Goal: Ask a question

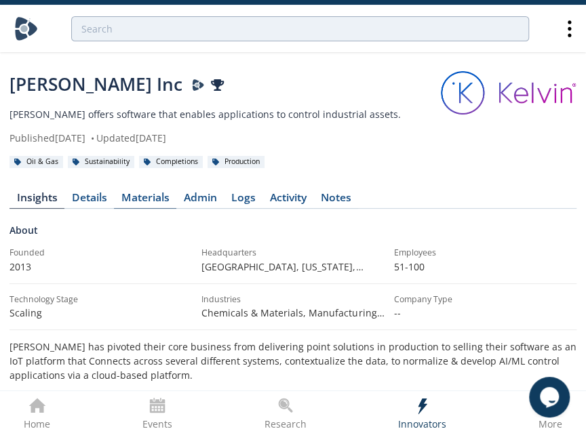
click at [149, 195] on link "Materials" at bounding box center [145, 201] width 62 height 16
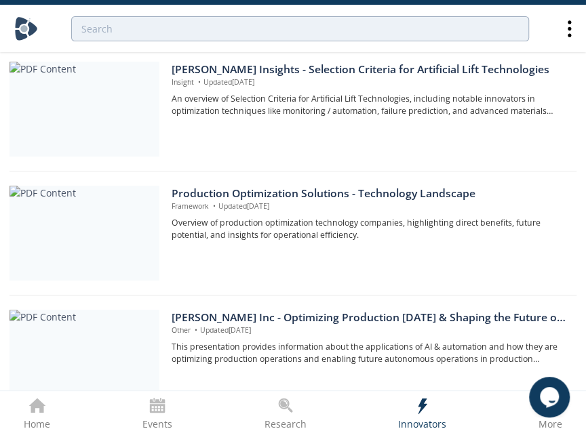
scroll to position [339, 0]
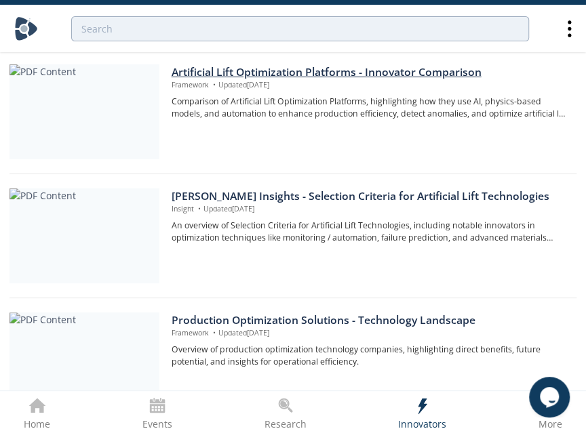
click at [287, 69] on div "Artificial Lift Optimization Platforms​ - Innovator Comparison" at bounding box center [369, 72] width 396 height 16
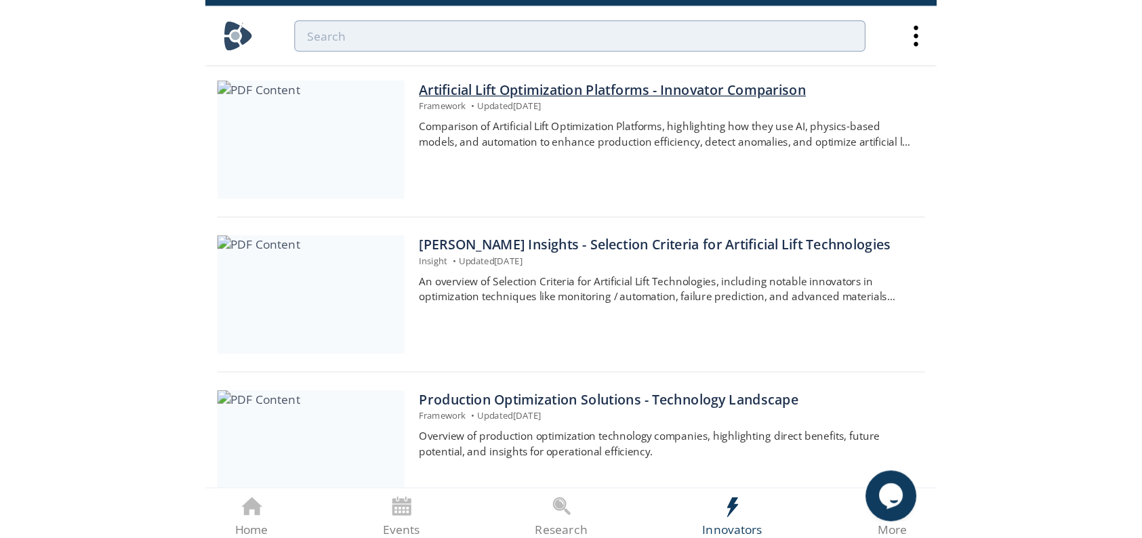
scroll to position [0, 0]
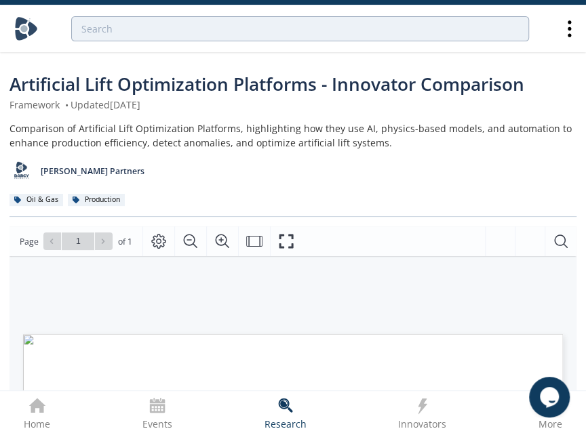
click at [300, 127] on div "Comparison of Artificial Lift Optimization Platforms, highlighting how they use…" at bounding box center [292, 135] width 567 height 28
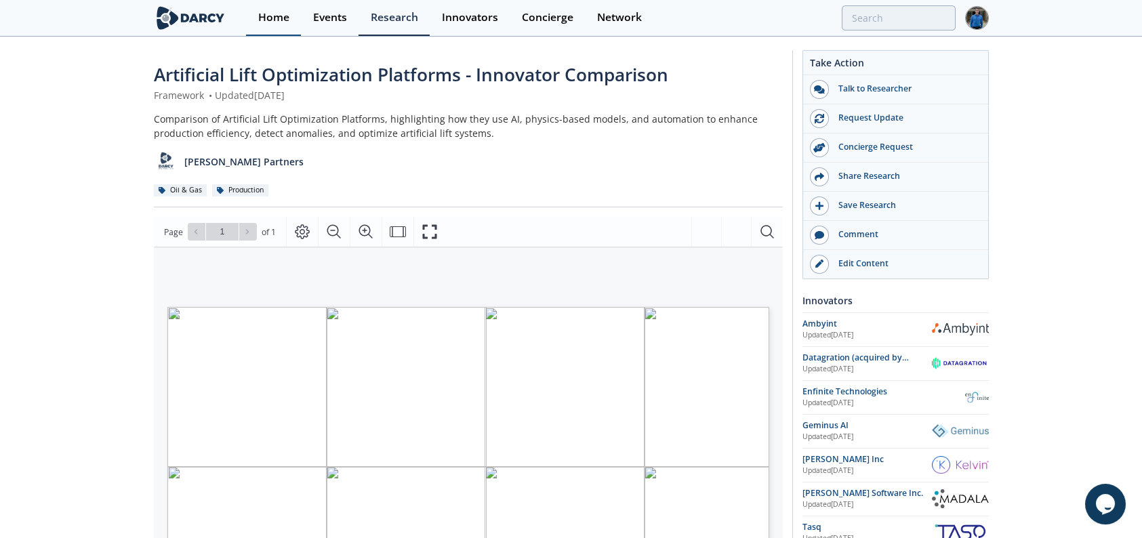
click at [273, 19] on div "Home" at bounding box center [273, 17] width 31 height 11
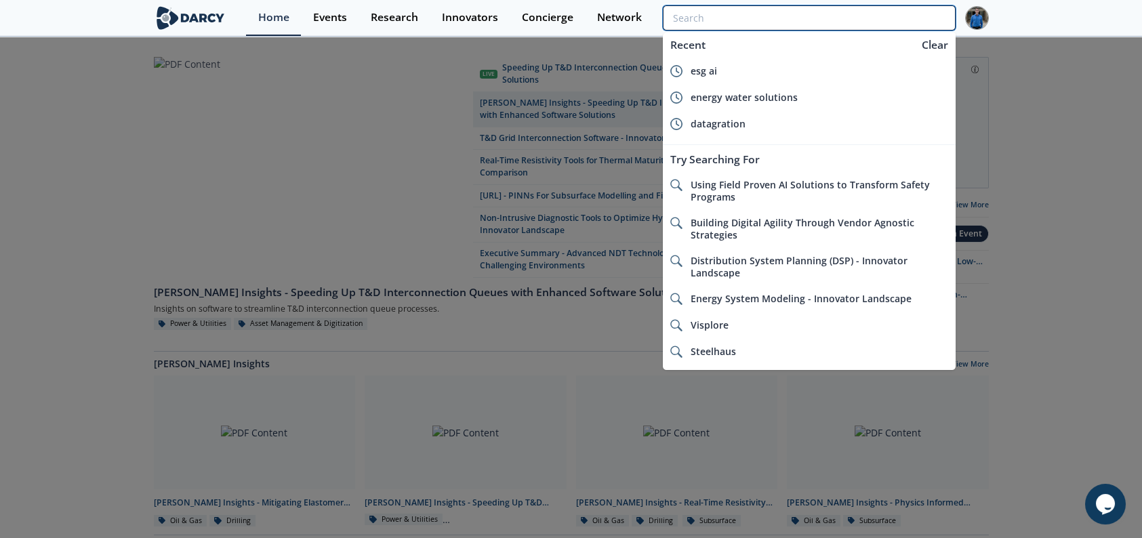
click at [893, 16] on input "search" at bounding box center [809, 17] width 292 height 25
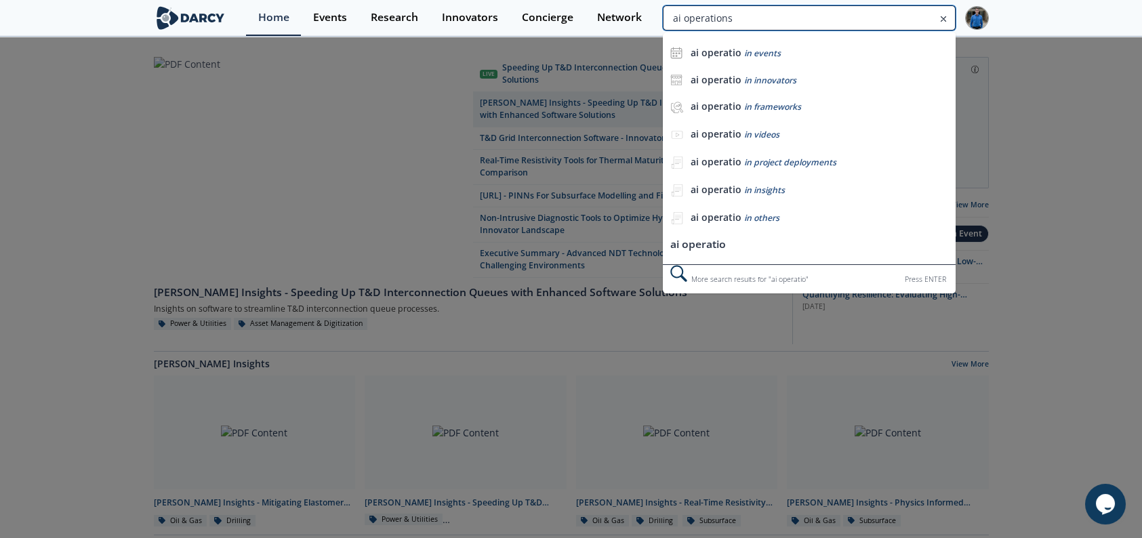
type input "ai operations"
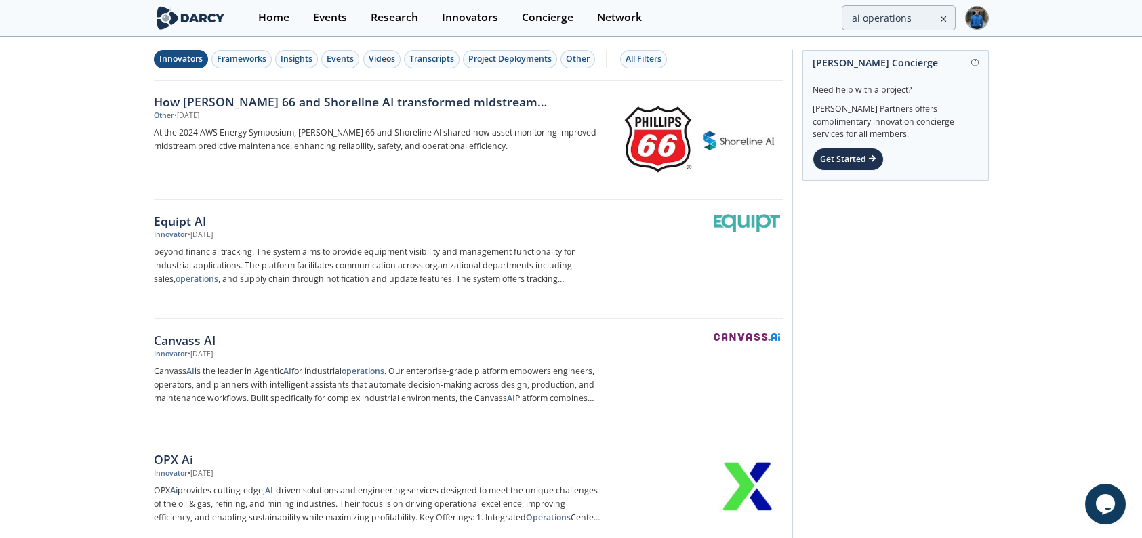
click at [183, 64] on div "Innovators" at bounding box center [180, 59] width 43 height 12
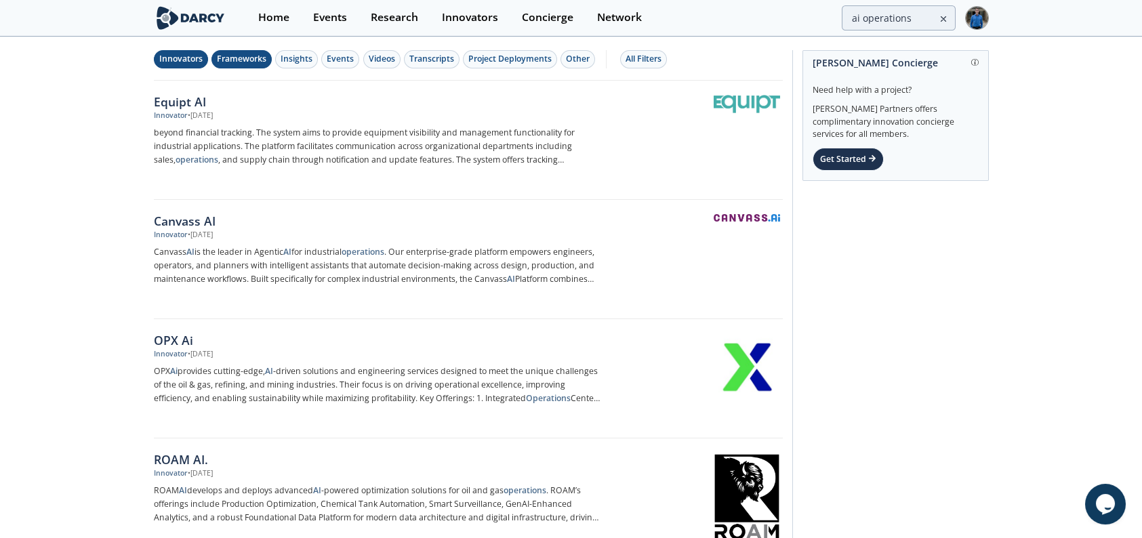
click at [252, 58] on div "Frameworks" at bounding box center [241, 59] width 49 height 12
click at [189, 59] on div "Innovators" at bounding box center [180, 59] width 43 height 12
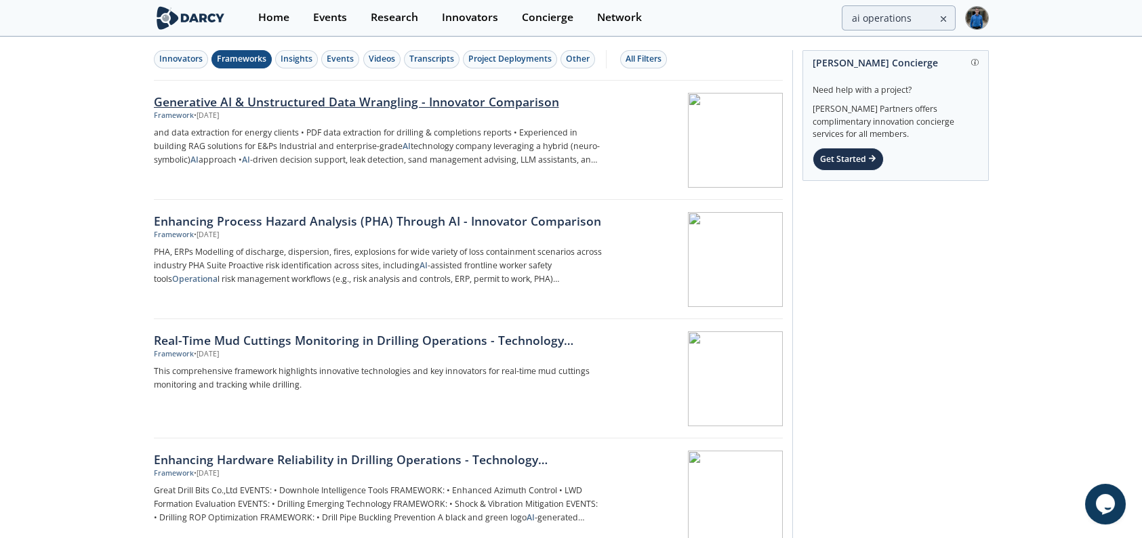
click at [364, 104] on div "Generative AI & Unstructured Data Wrangling - Innovator Comparison" at bounding box center [378, 102] width 449 height 18
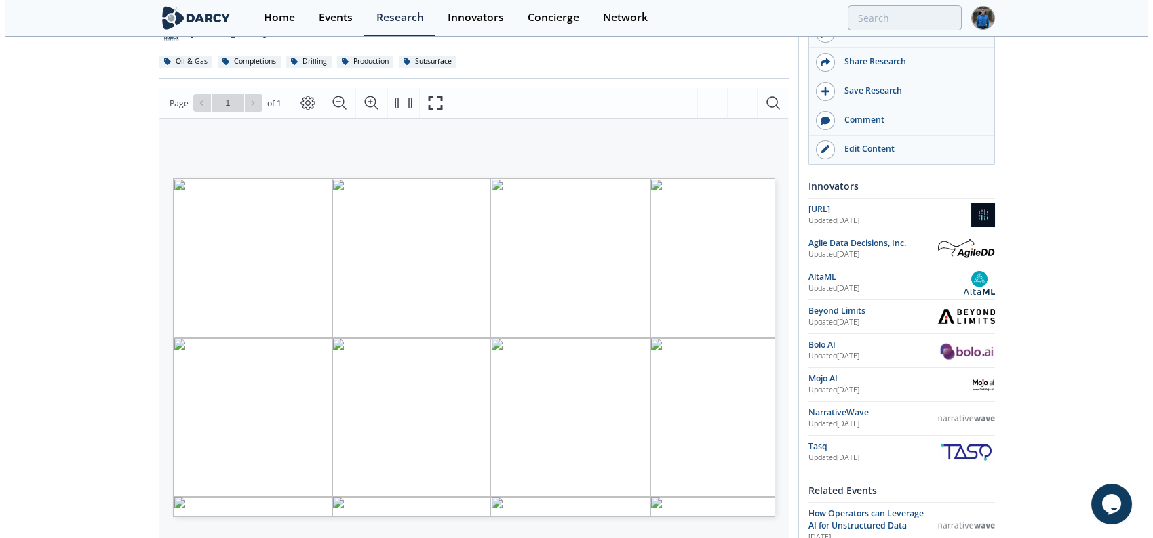
scroll to position [136, 0]
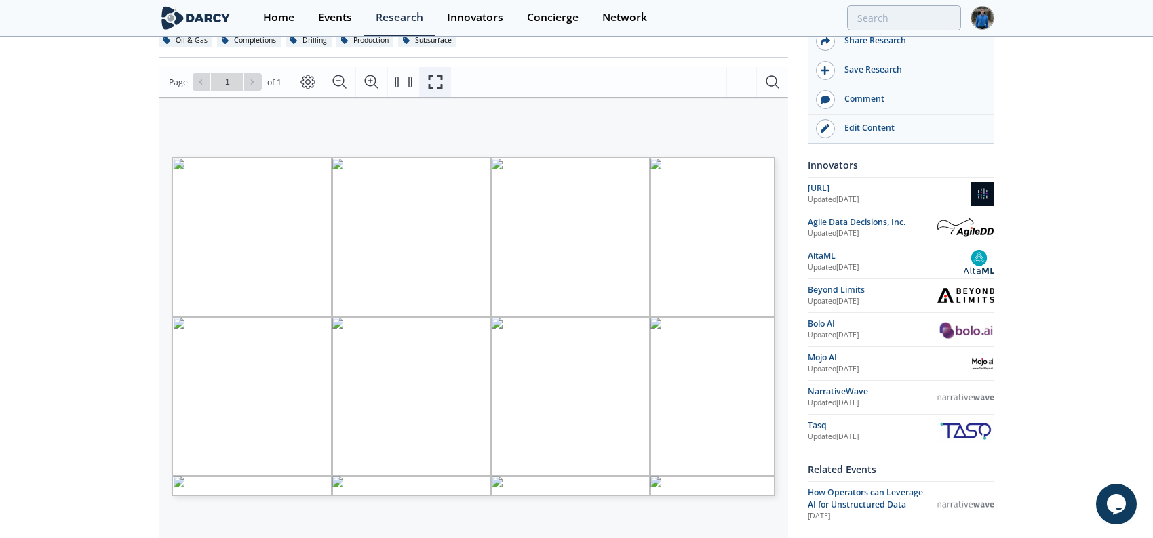
click at [433, 79] on icon "Fullscreen" at bounding box center [435, 82] width 16 height 16
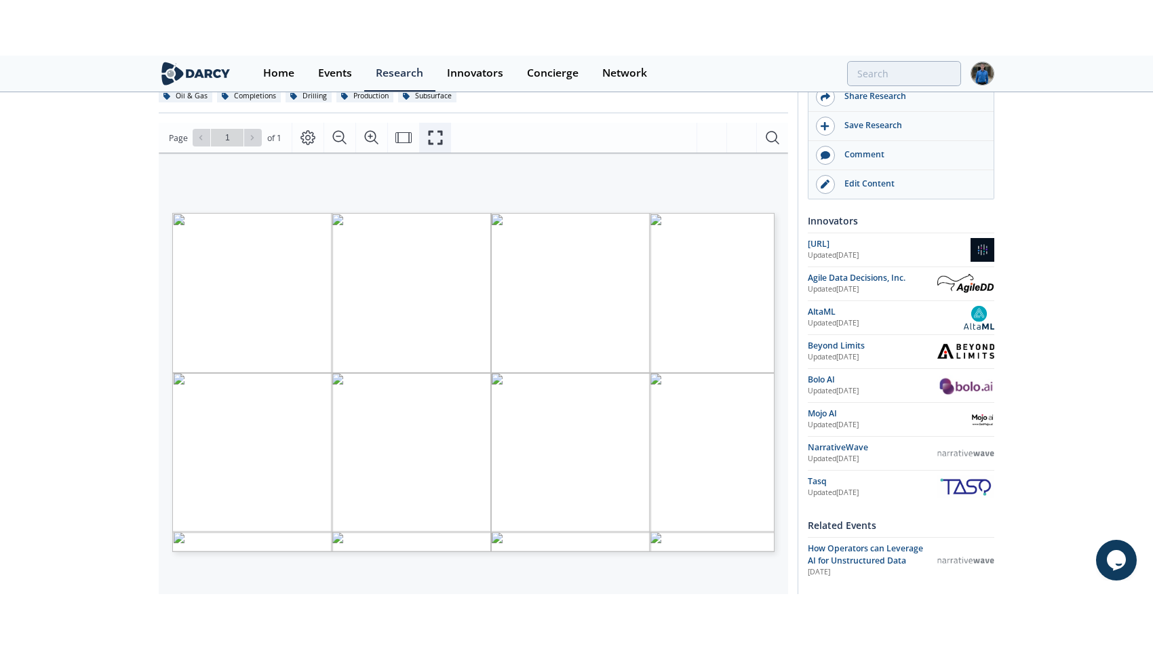
scroll to position [0, 0]
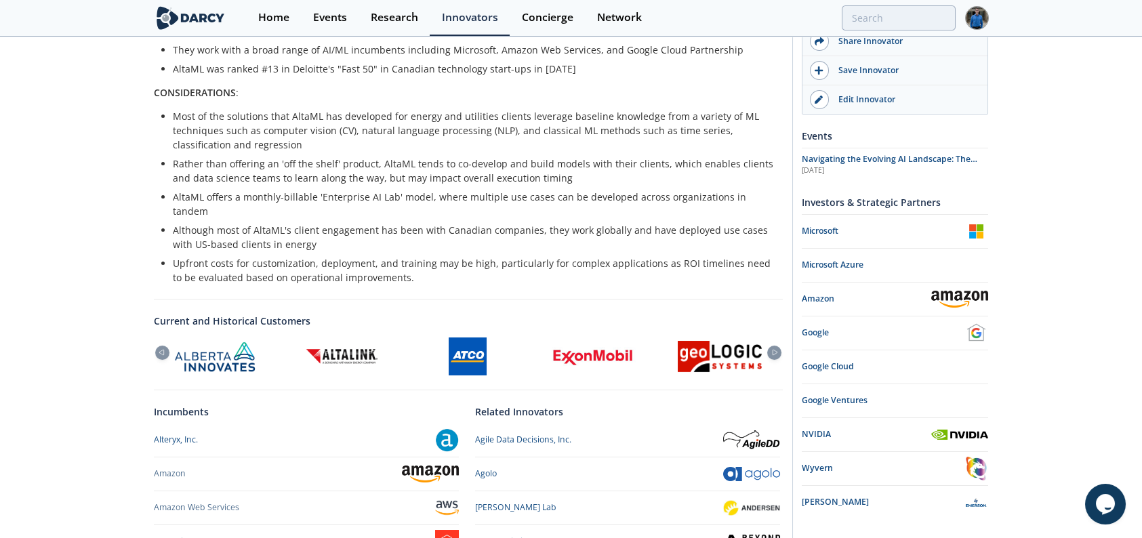
scroll to position [542, 0]
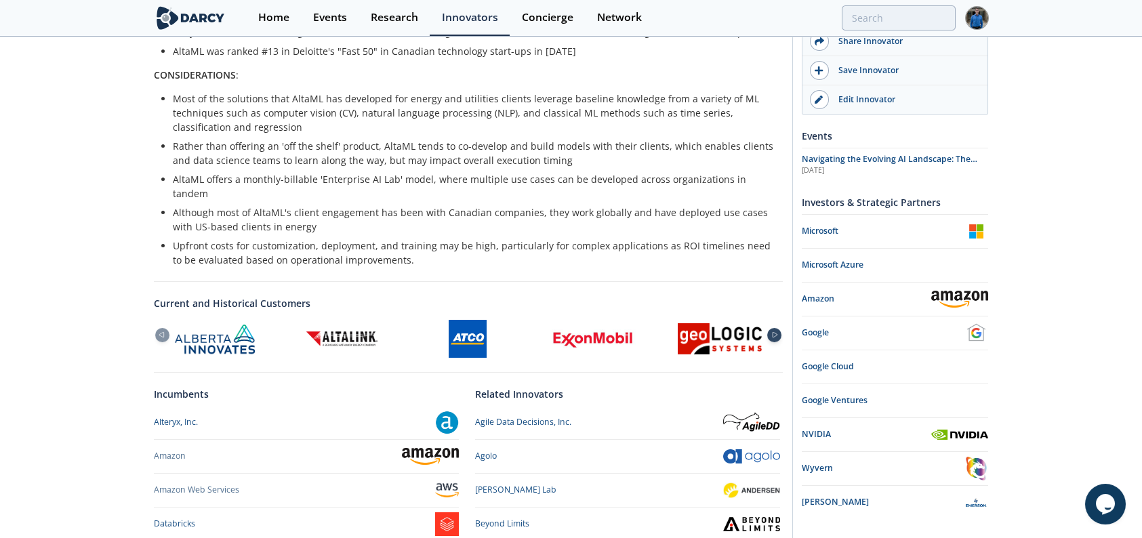
click at [774, 332] on icon at bounding box center [775, 335] width 16 height 6
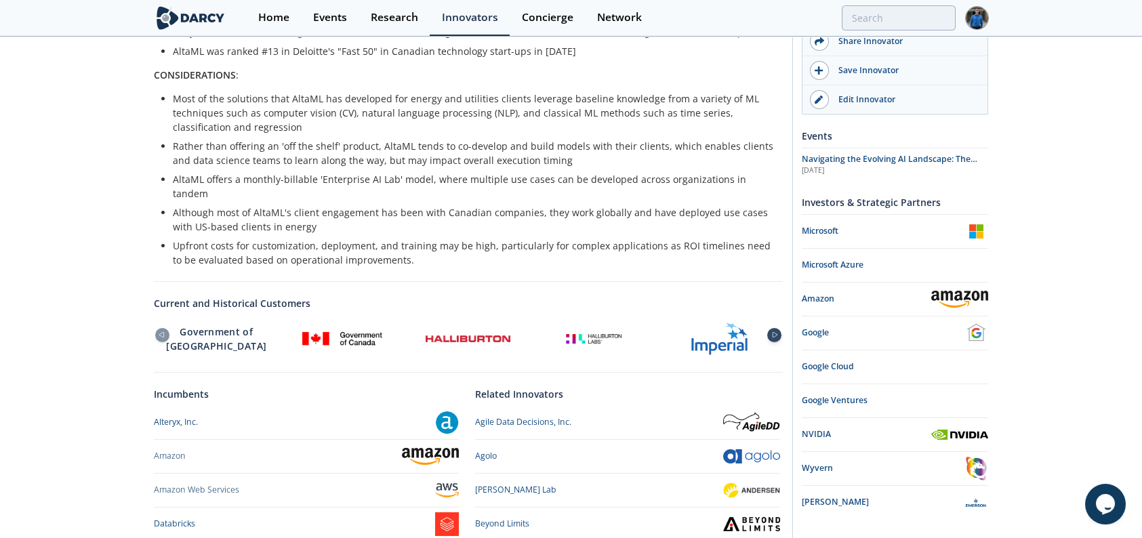
click at [774, 332] on icon at bounding box center [775, 335] width 16 height 6
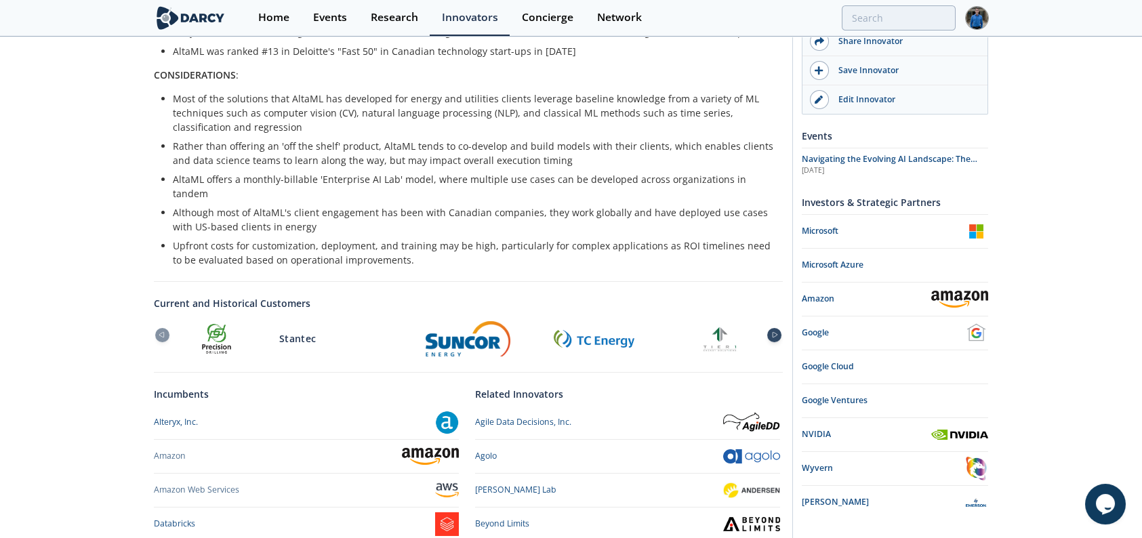
click at [774, 332] on icon at bounding box center [775, 335] width 16 height 6
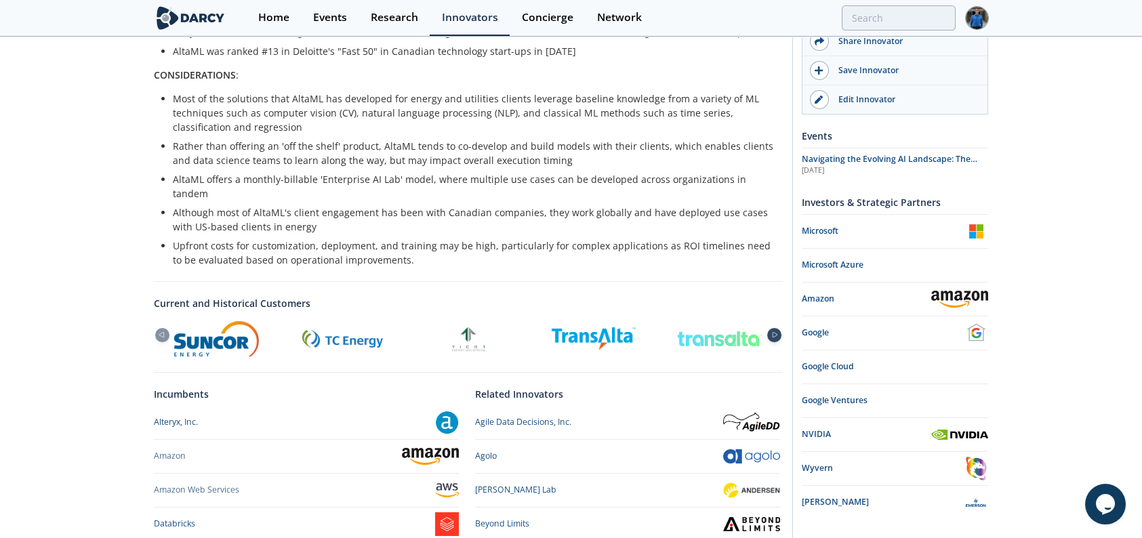
click at [774, 332] on icon at bounding box center [775, 335] width 16 height 6
click at [158, 332] on icon at bounding box center [161, 335] width 16 height 6
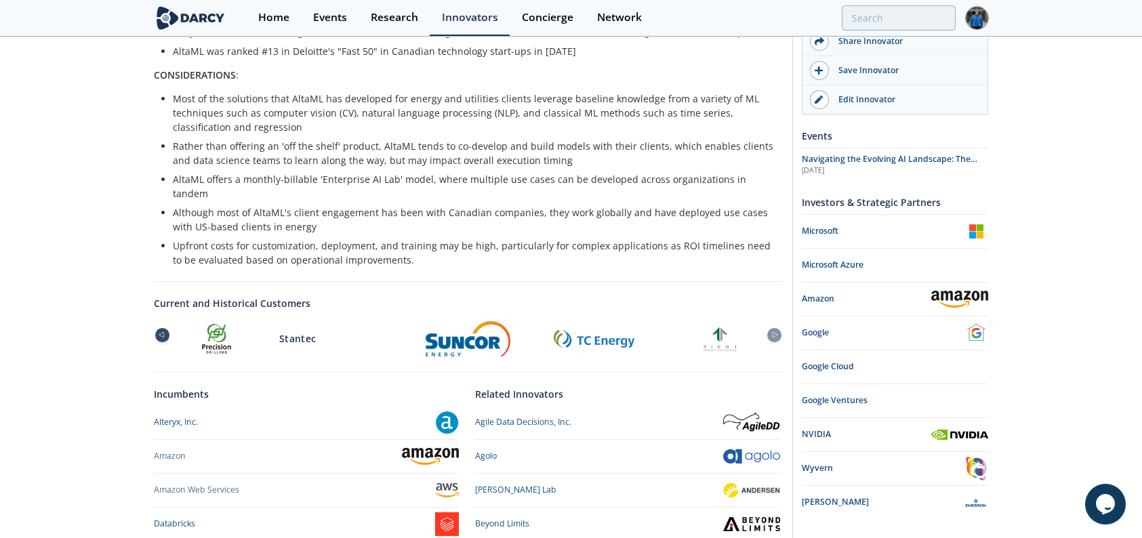
click at [157, 332] on icon at bounding box center [161, 335] width 16 height 6
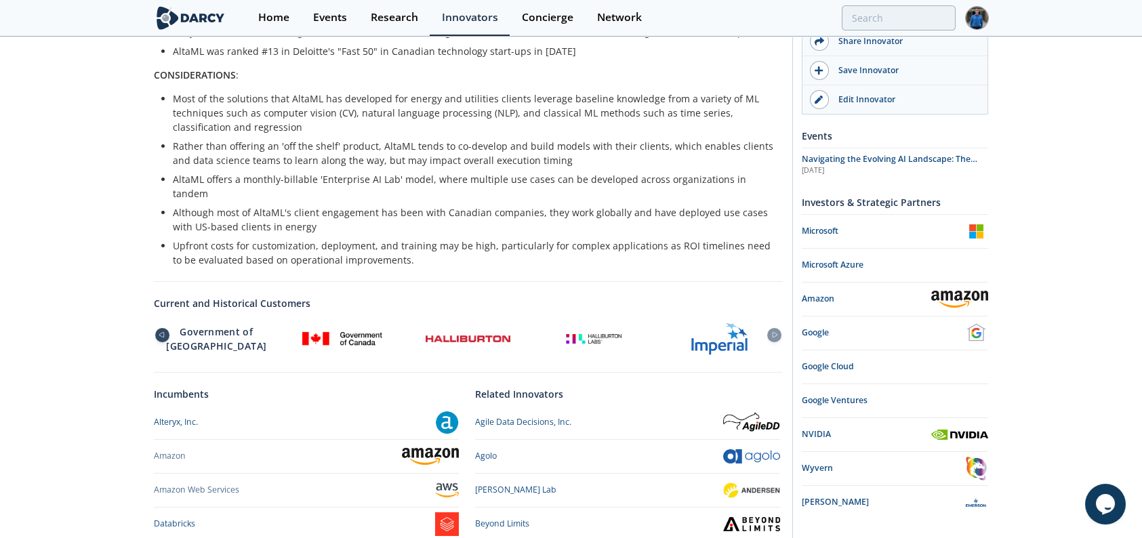
click at [157, 332] on icon at bounding box center [161, 335] width 16 height 6
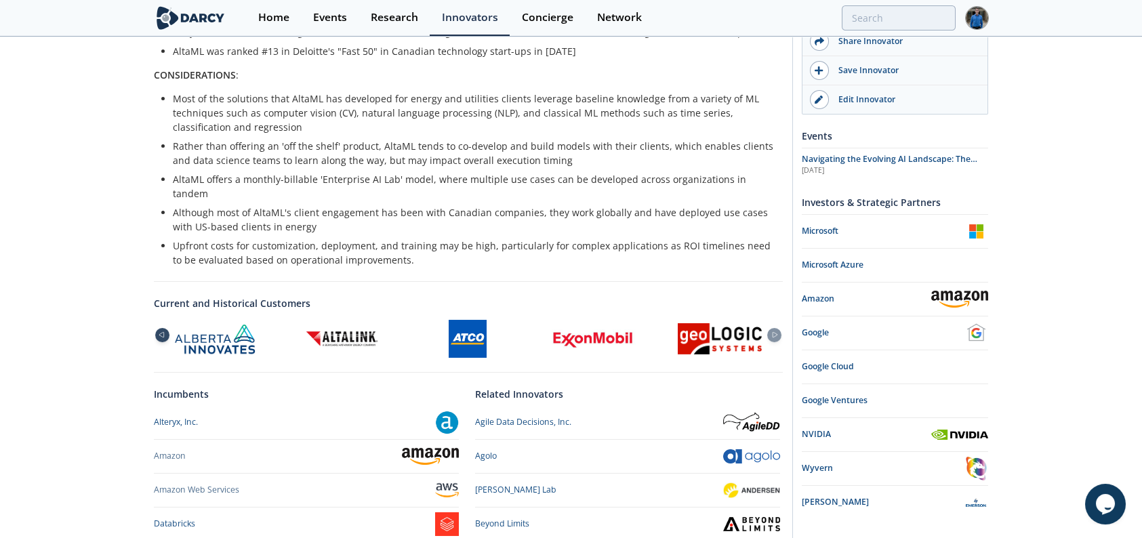
click at [157, 332] on icon at bounding box center [161, 335] width 16 height 6
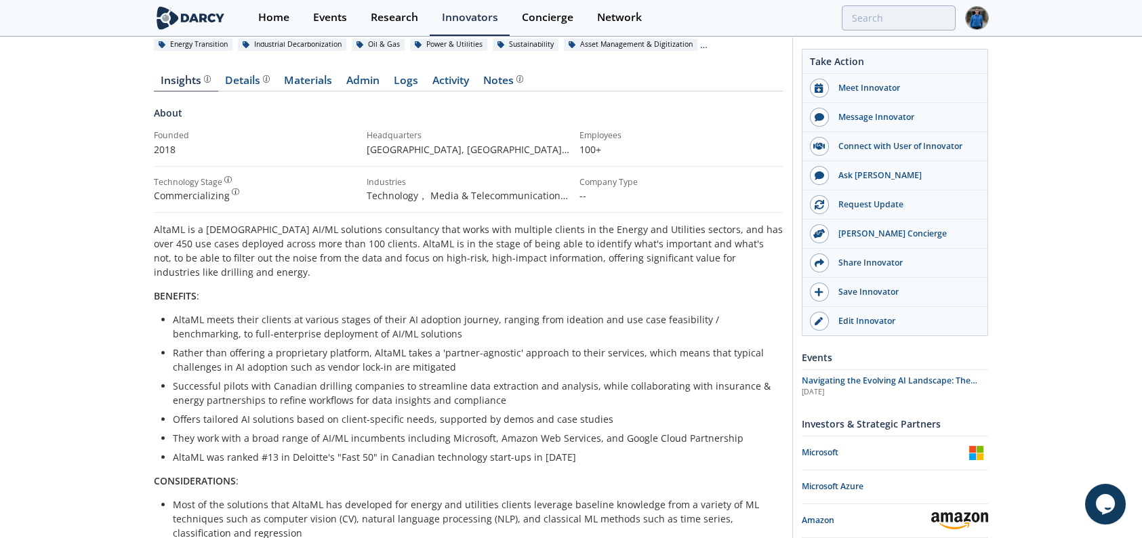
scroll to position [68, 0]
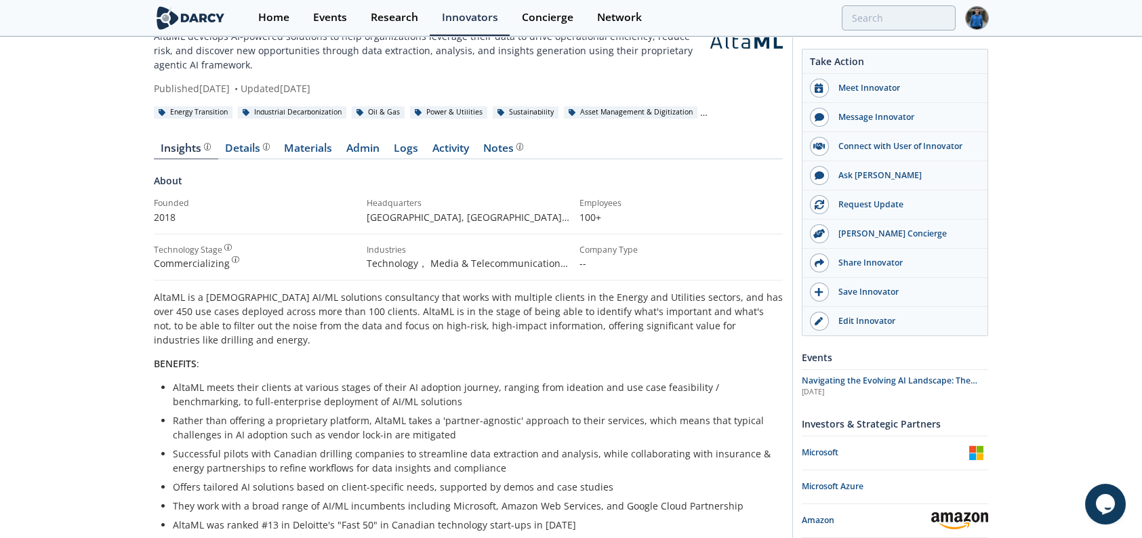
click at [245, 154] on div "Details" at bounding box center [247, 148] width 45 height 11
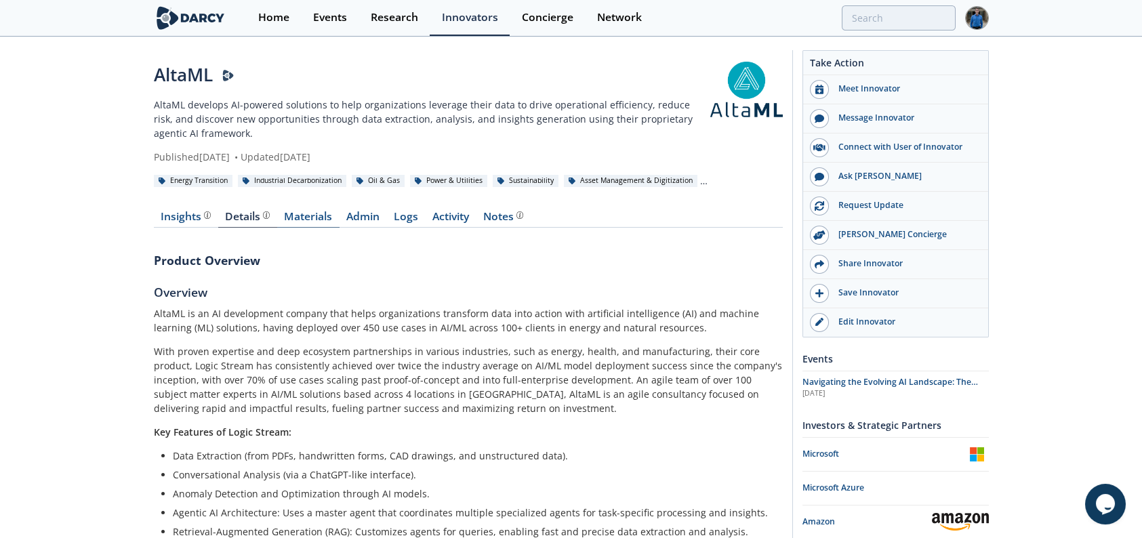
click at [311, 216] on link "Materials" at bounding box center [308, 220] width 62 height 16
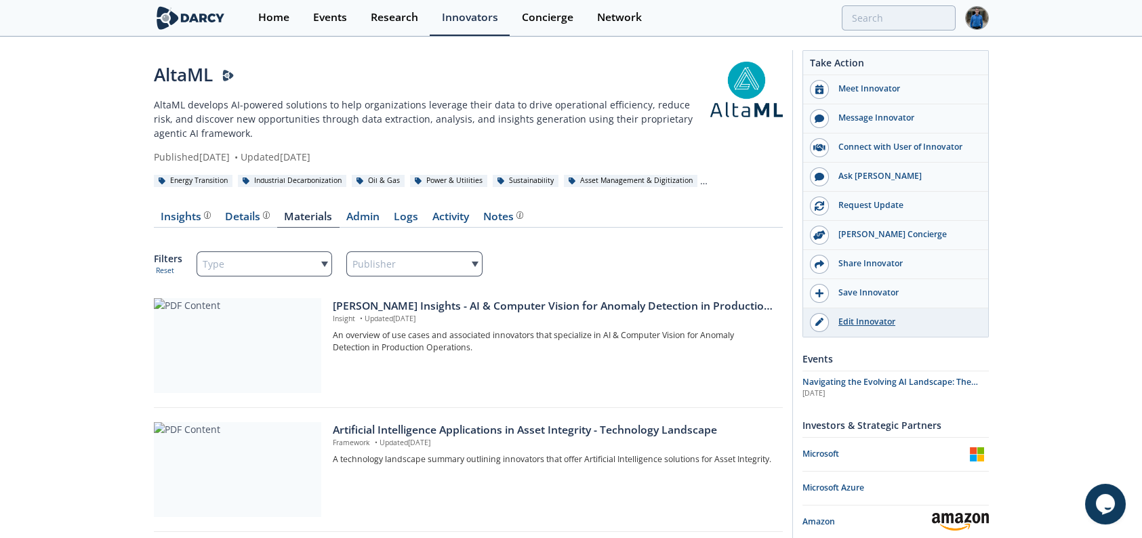
drag, startPoint x: 798, startPoint y: 56, endPoint x: 949, endPoint y: 312, distance: 297.5
click at [856, 179] on div "Ask [PERSON_NAME]" at bounding box center [905, 176] width 152 height 12
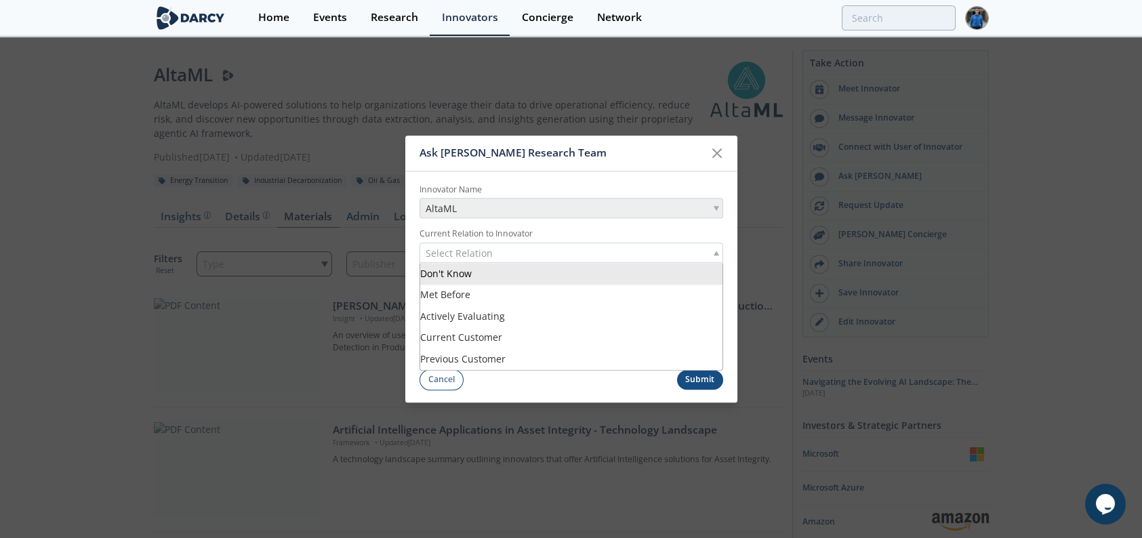
click at [584, 253] on div "Select Relation" at bounding box center [572, 253] width 304 height 20
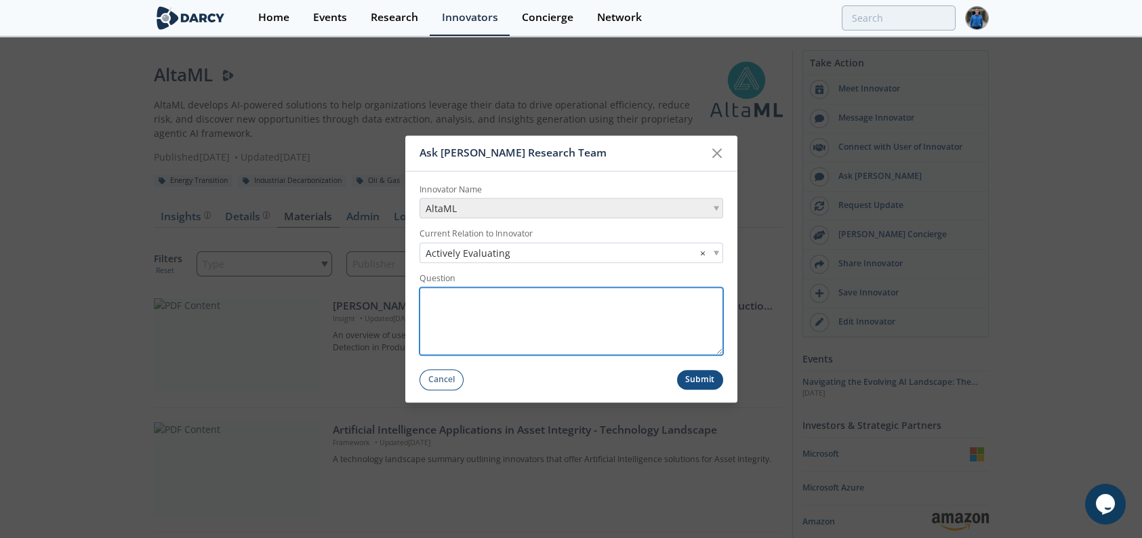
click at [532, 315] on textarea "Question" at bounding box center [572, 321] width 304 height 68
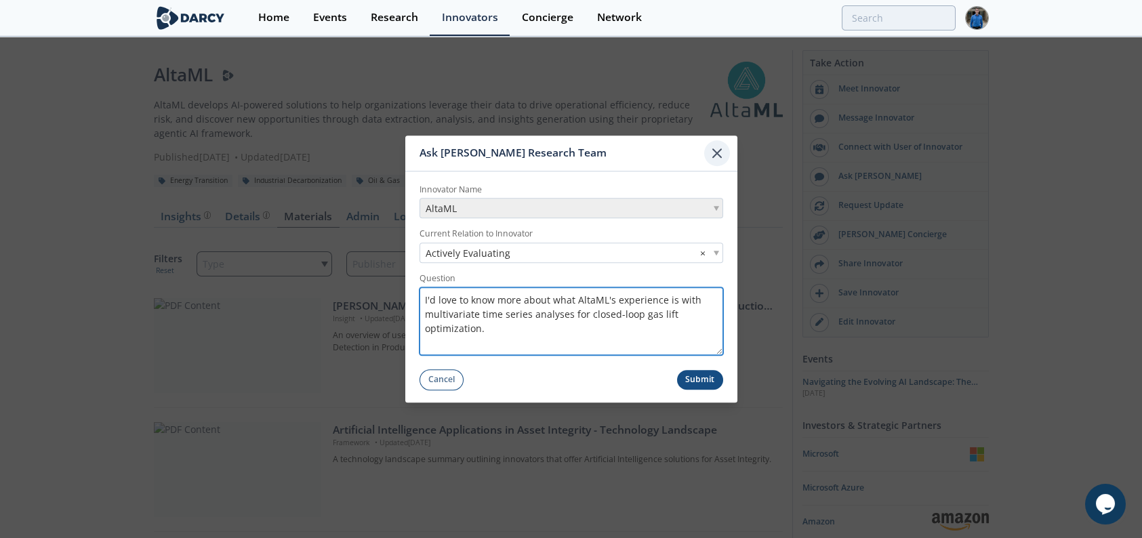
type textarea "I'd love to know more about what AltaML's experience is with multivariate time …"
click at [720, 150] on icon at bounding box center [717, 153] width 8 height 8
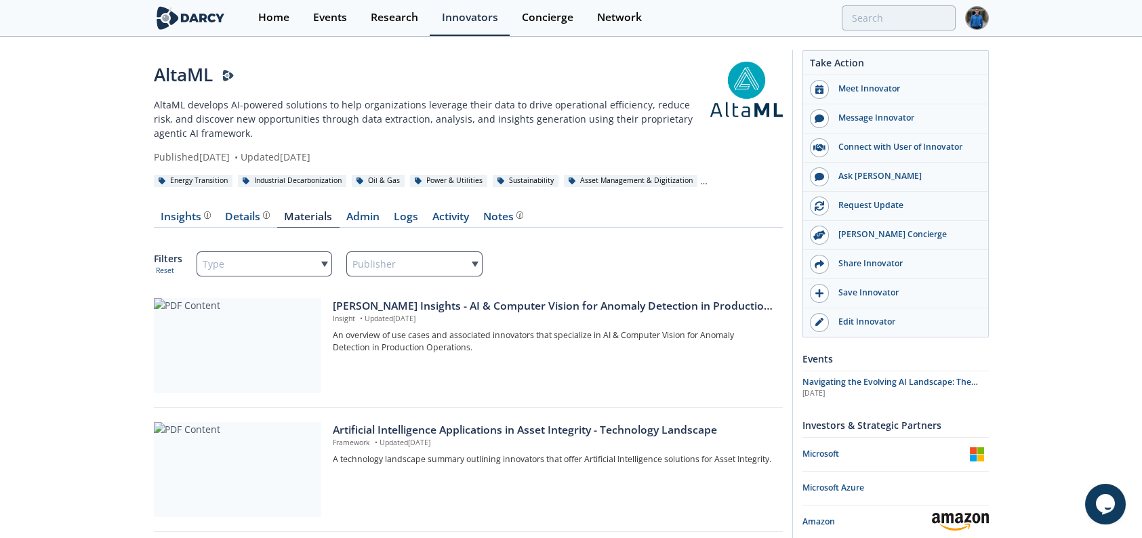
click at [604, 130] on p "AltaML develops AI-powered solutions to help organizations leverage their data …" at bounding box center [432, 119] width 557 height 43
